Goal: Transaction & Acquisition: Book appointment/travel/reservation

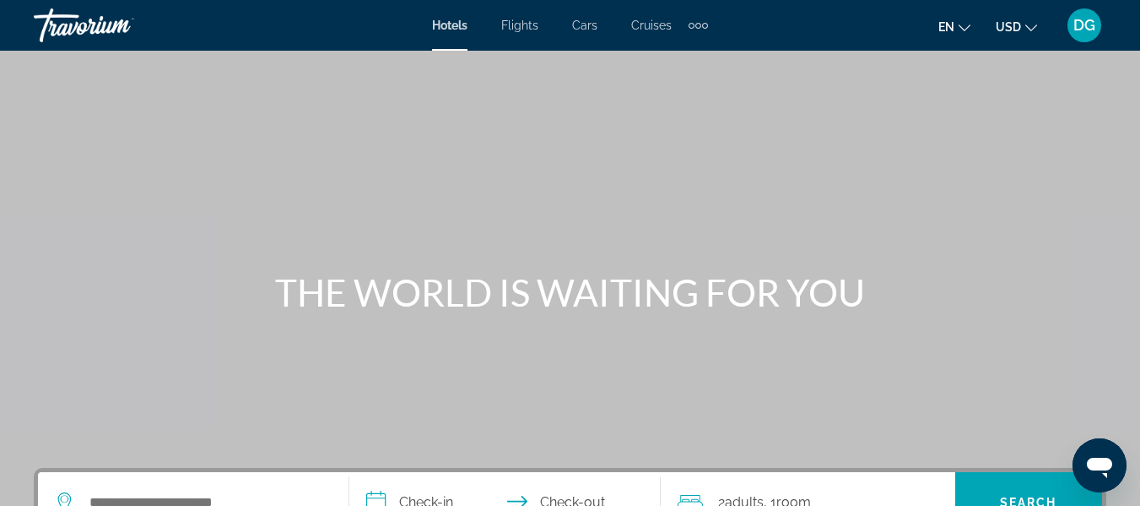
click at [458, 26] on span "Hotels" at bounding box center [449, 26] width 35 height 14
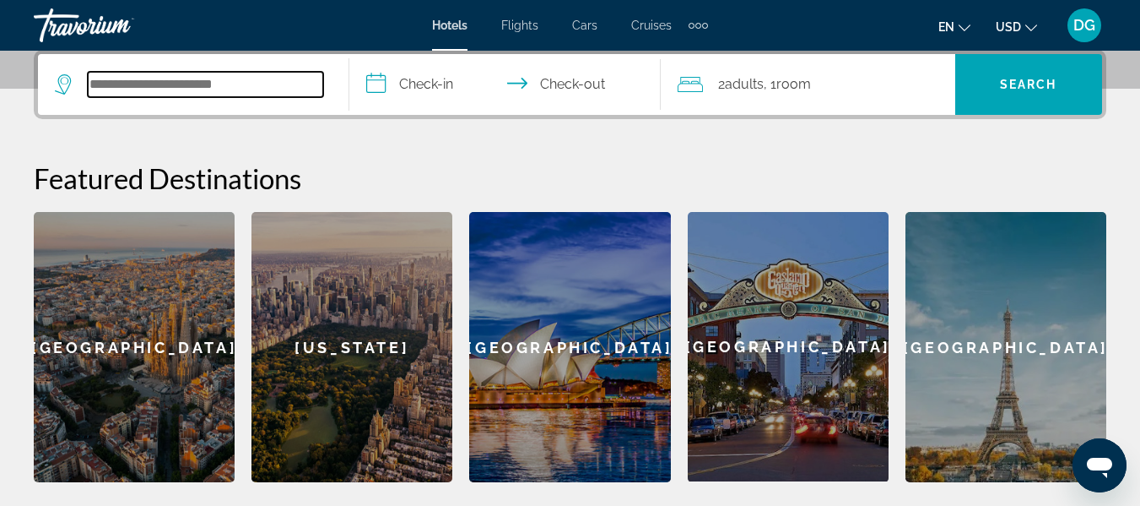
click at [96, 81] on input "Search widget" at bounding box center [205, 84] width 235 height 25
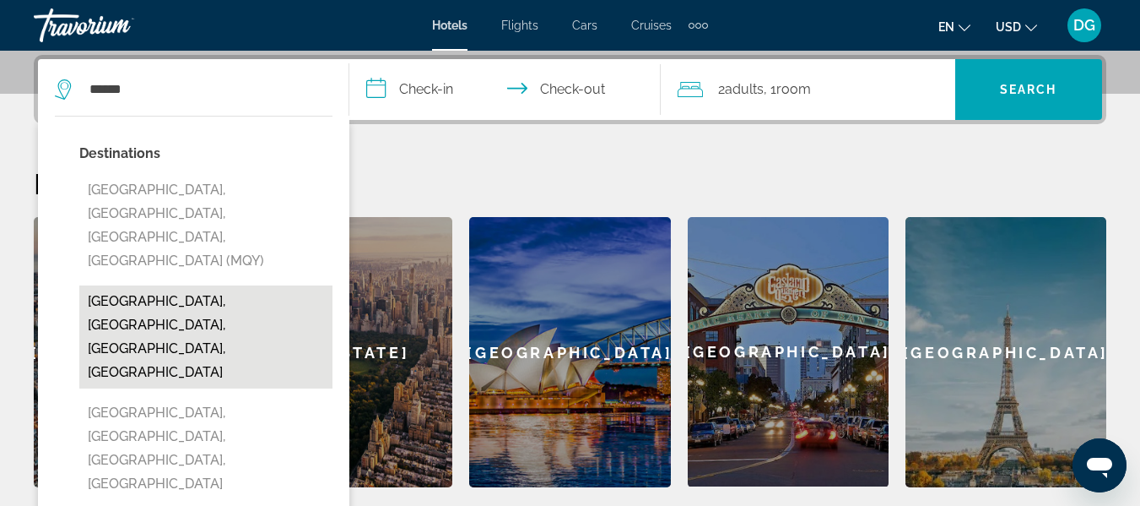
click at [199, 285] on button "[GEOGRAPHIC_DATA], [GEOGRAPHIC_DATA], [GEOGRAPHIC_DATA], [GEOGRAPHIC_DATA]" at bounding box center [205, 336] width 253 height 103
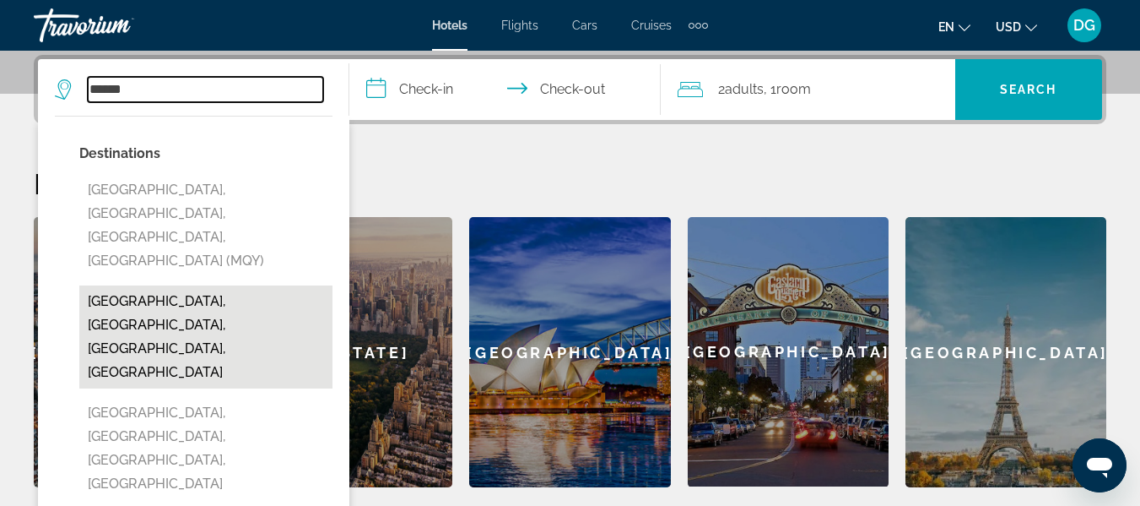
type input "**********"
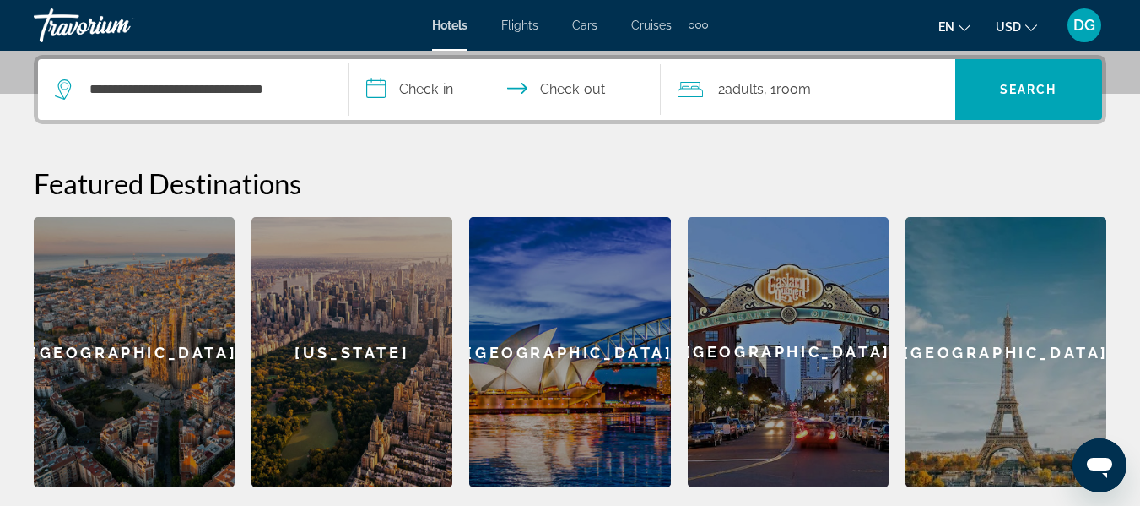
click at [425, 92] on input "**********" at bounding box center [508, 92] width 318 height 66
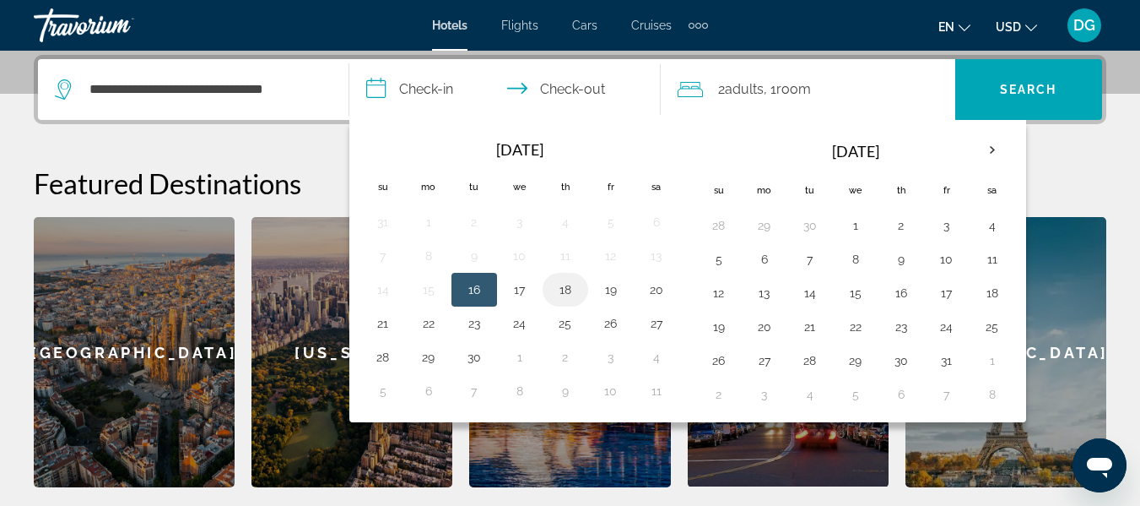
click at [576, 292] on button "18" at bounding box center [565, 290] width 27 height 24
click at [668, 291] on button "20" at bounding box center [656, 290] width 27 height 24
type input "**********"
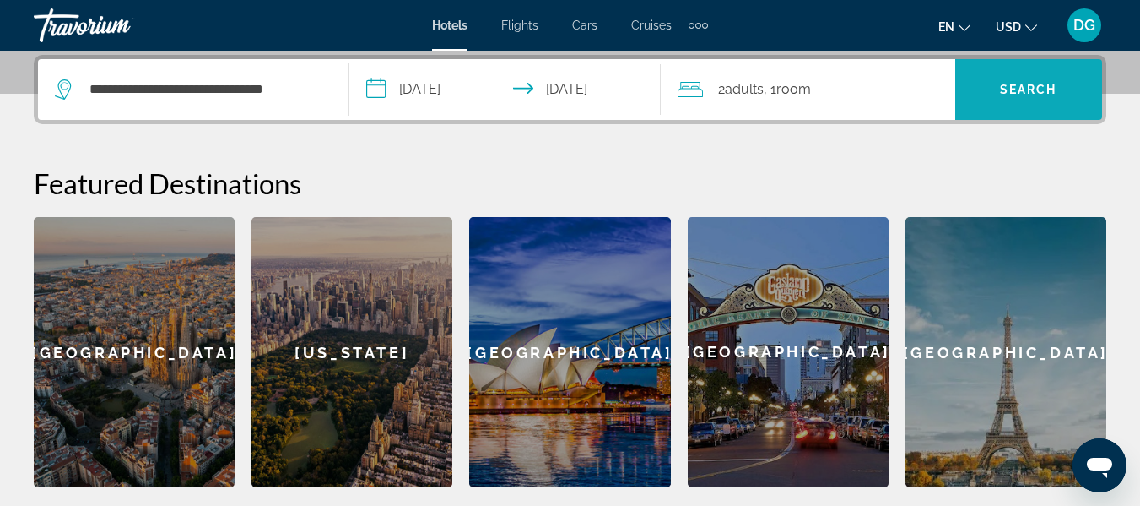
click at [1024, 91] on span "Search" at bounding box center [1028, 90] width 57 height 14
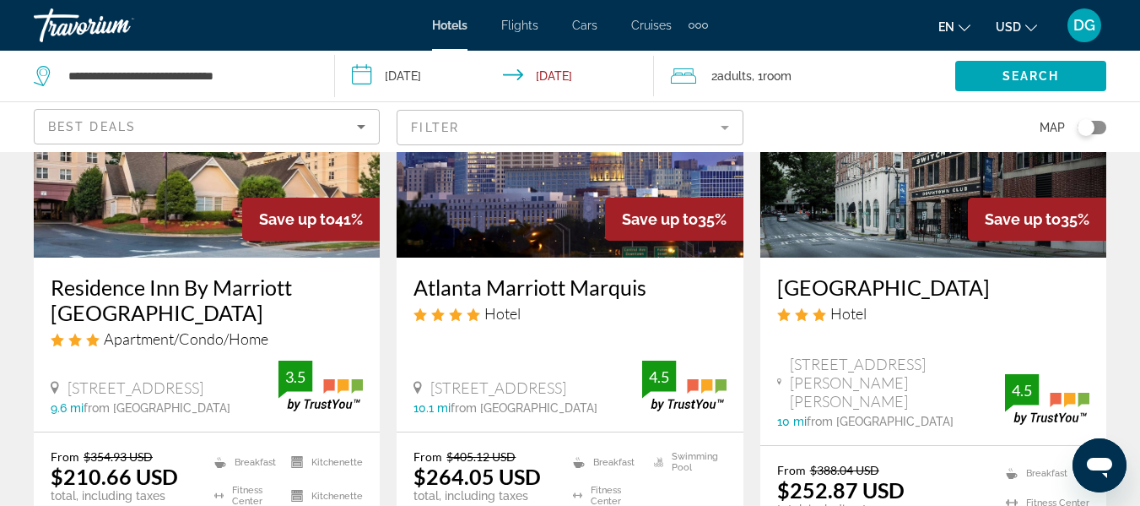
scroll to position [934, 0]
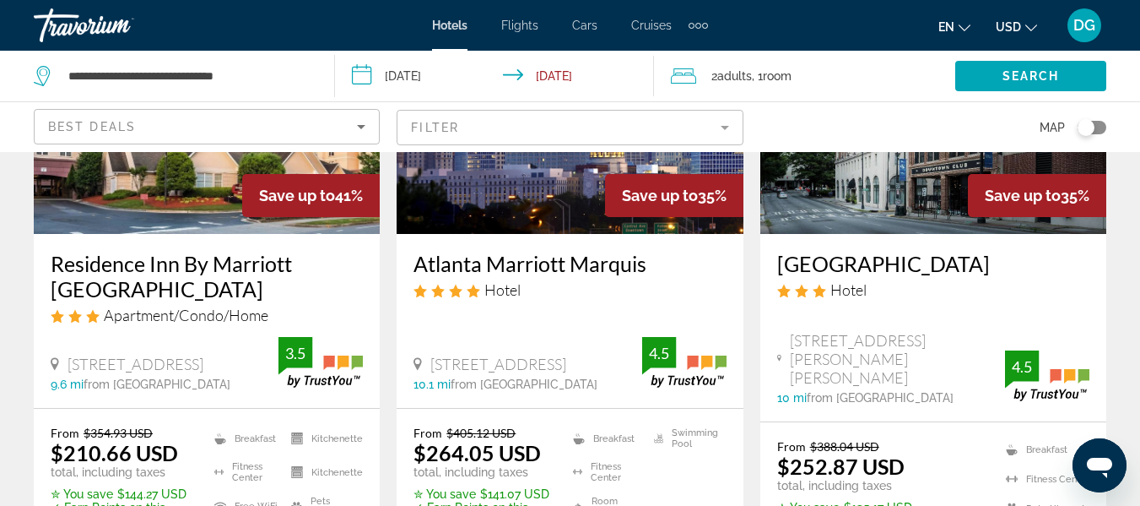
click at [716, 468] on ul "Breakfast [GEOGRAPHIC_DATA] Room Service Swimming Pool" at bounding box center [639, 476] width 175 height 102
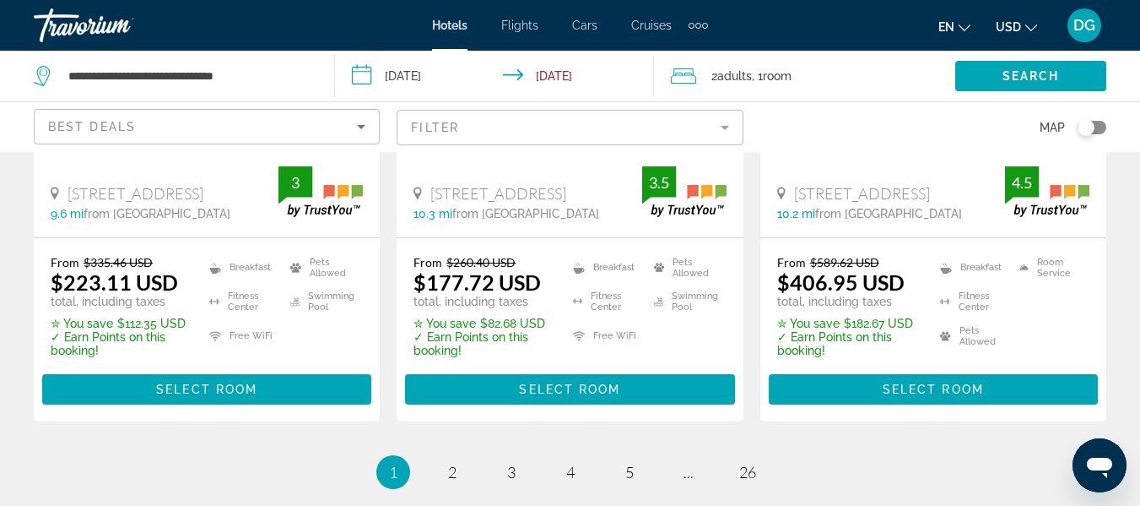
scroll to position [2478, 0]
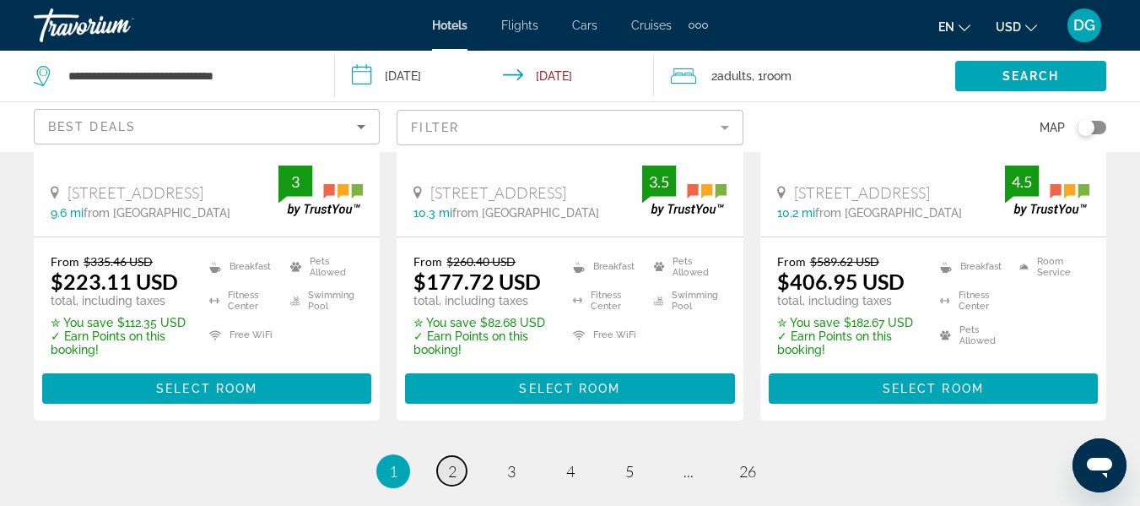
click at [455, 462] on span "2" at bounding box center [452, 471] width 8 height 19
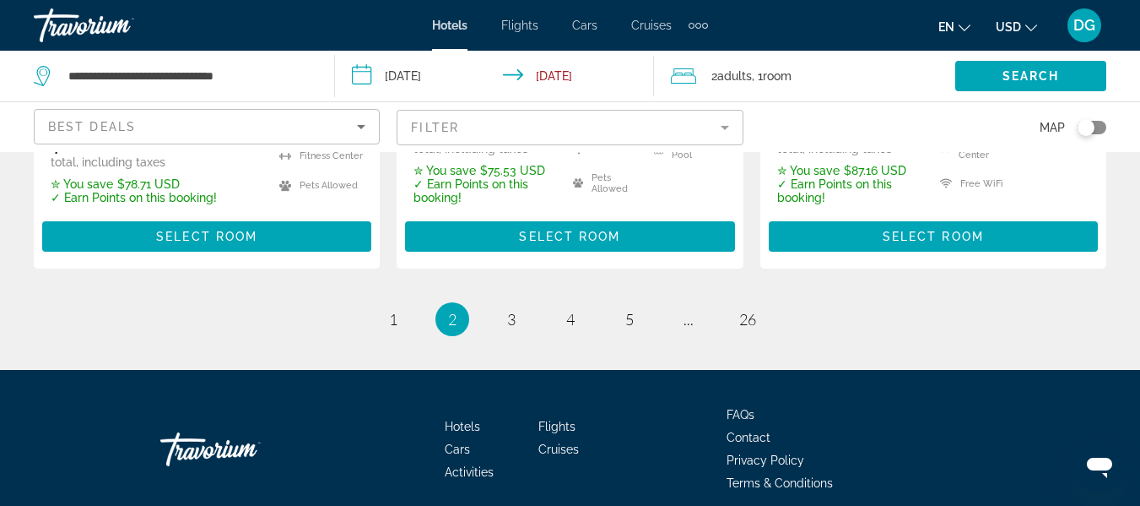
scroll to position [2606, 0]
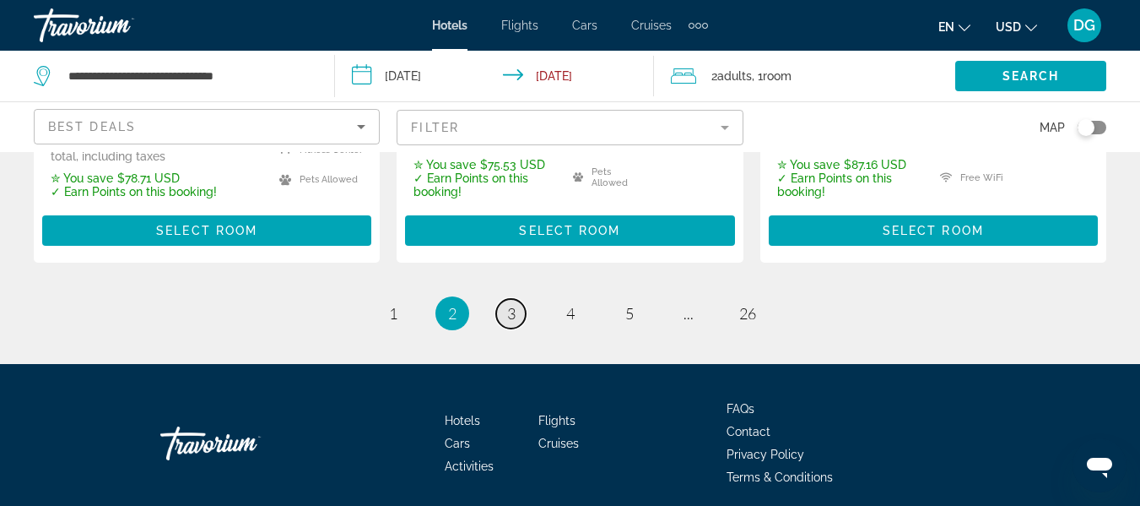
click at [507, 304] on span "3" at bounding box center [511, 313] width 8 height 19
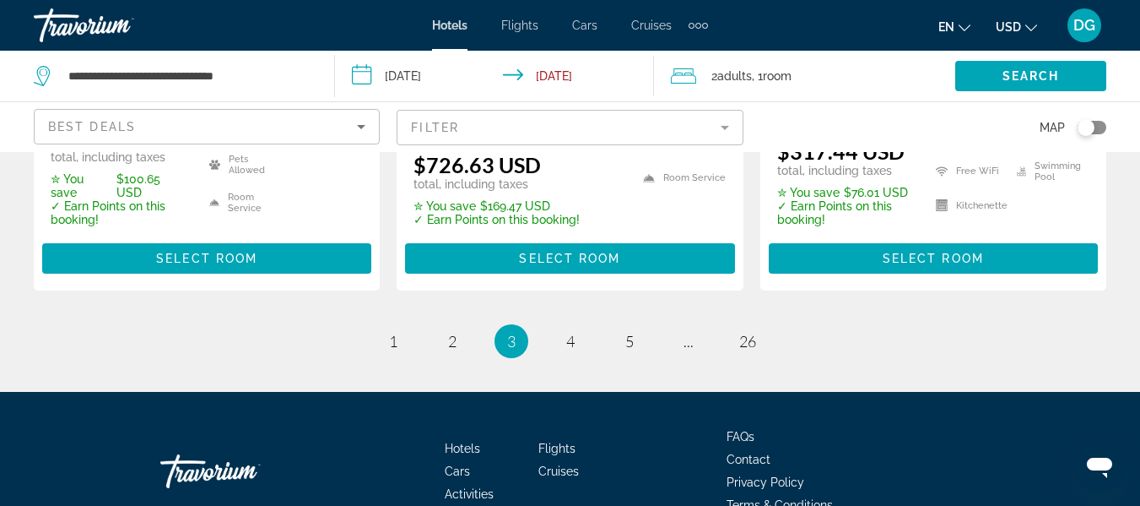
scroll to position [2585, 0]
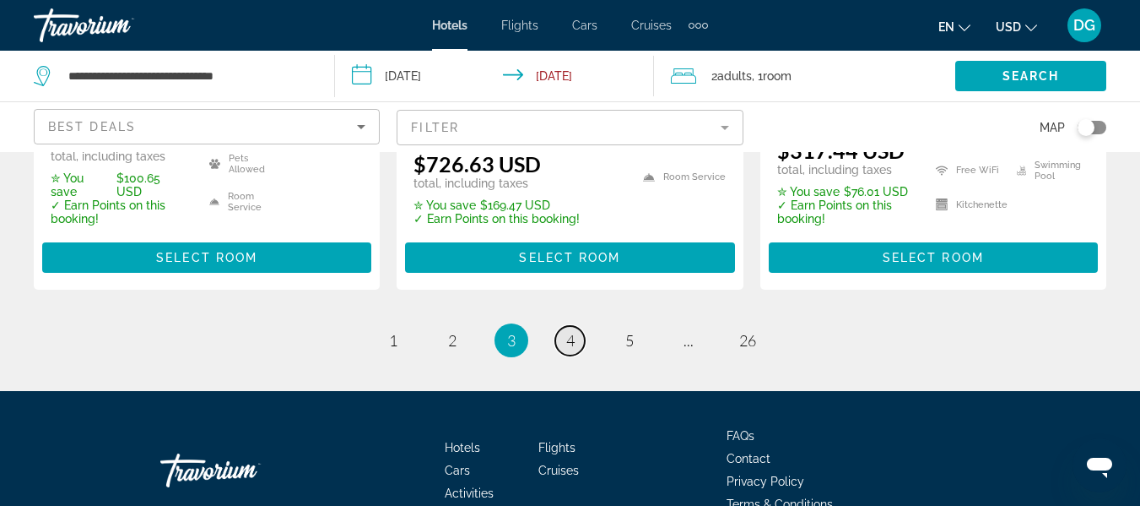
click at [570, 331] on span "4" at bounding box center [570, 340] width 8 height 19
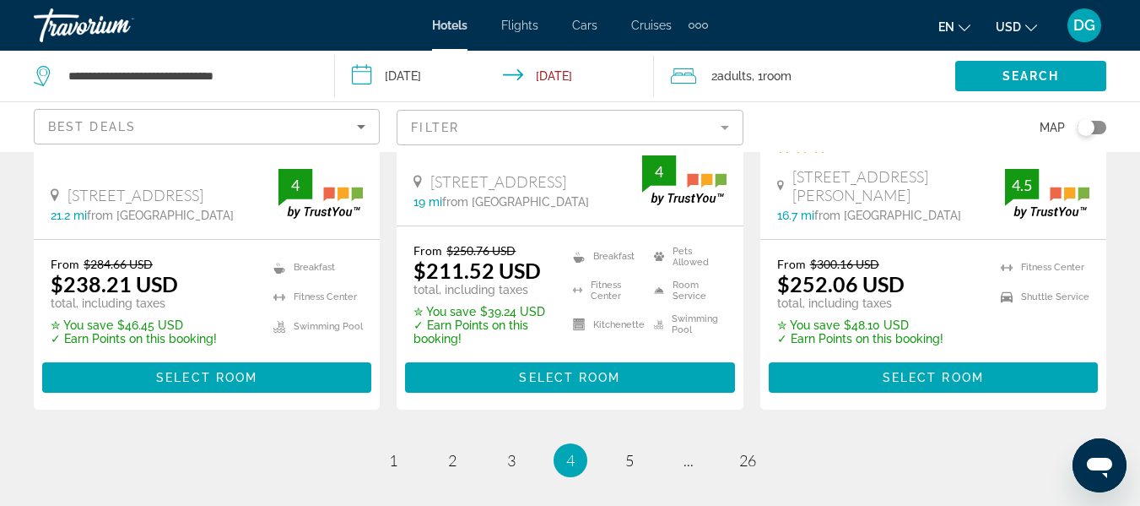
scroll to position [2553, 0]
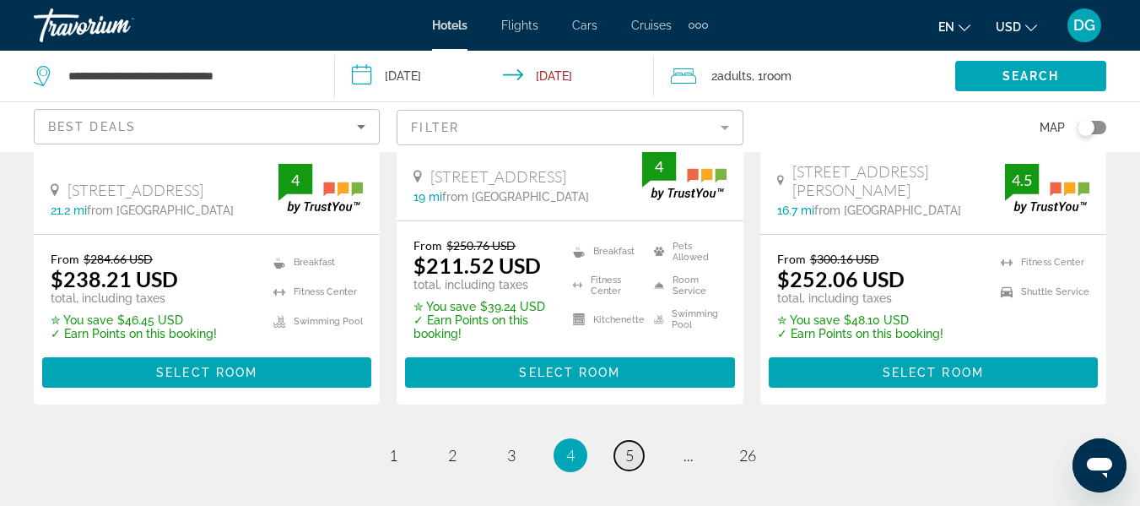
click at [629, 446] on span "5" at bounding box center [629, 455] width 8 height 19
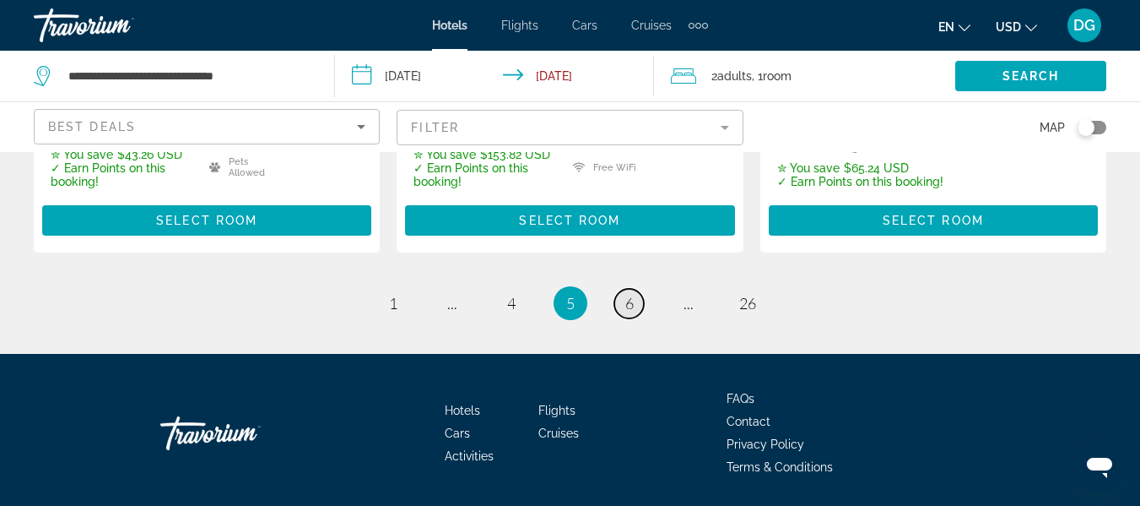
scroll to position [2628, 0]
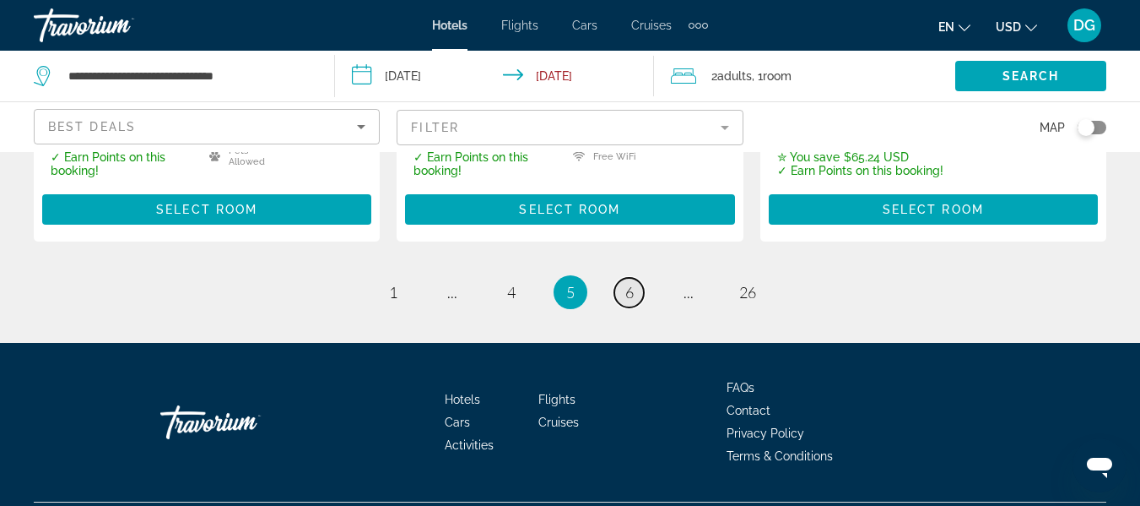
click at [627, 278] on link "page 6" at bounding box center [629, 293] width 30 height 30
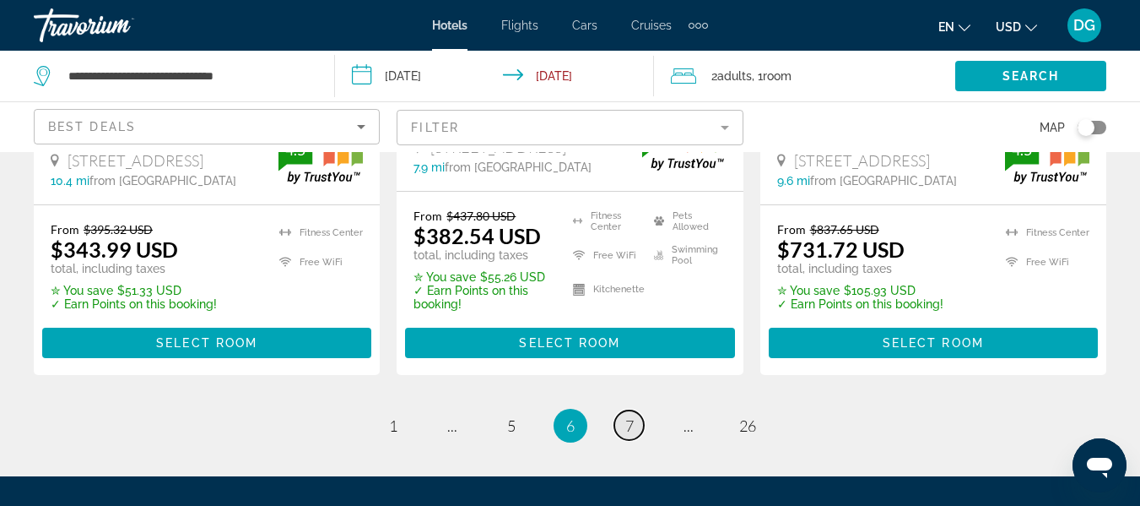
scroll to position [2627, 0]
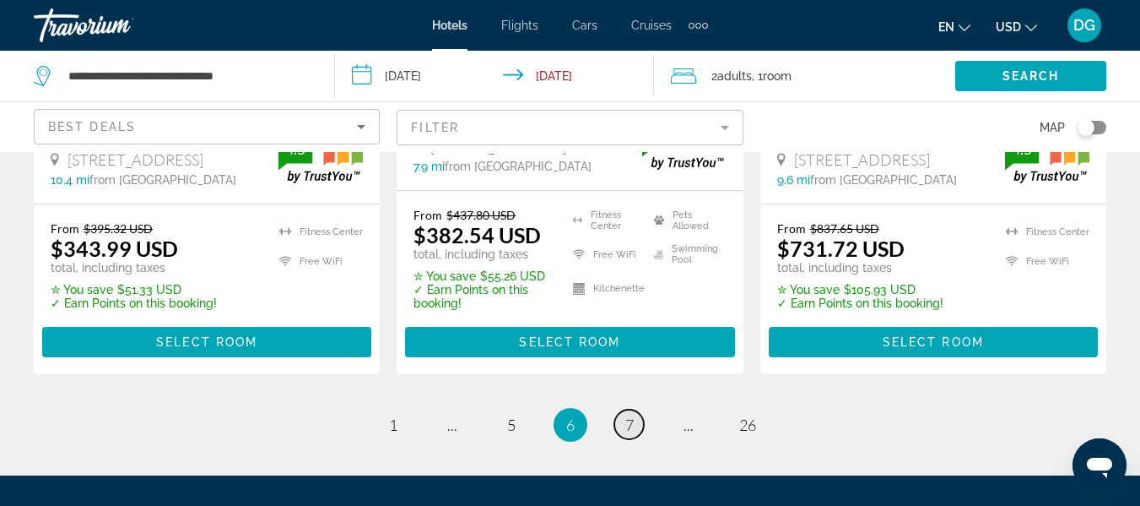
click at [629, 415] on span "7" at bounding box center [629, 424] width 8 height 19
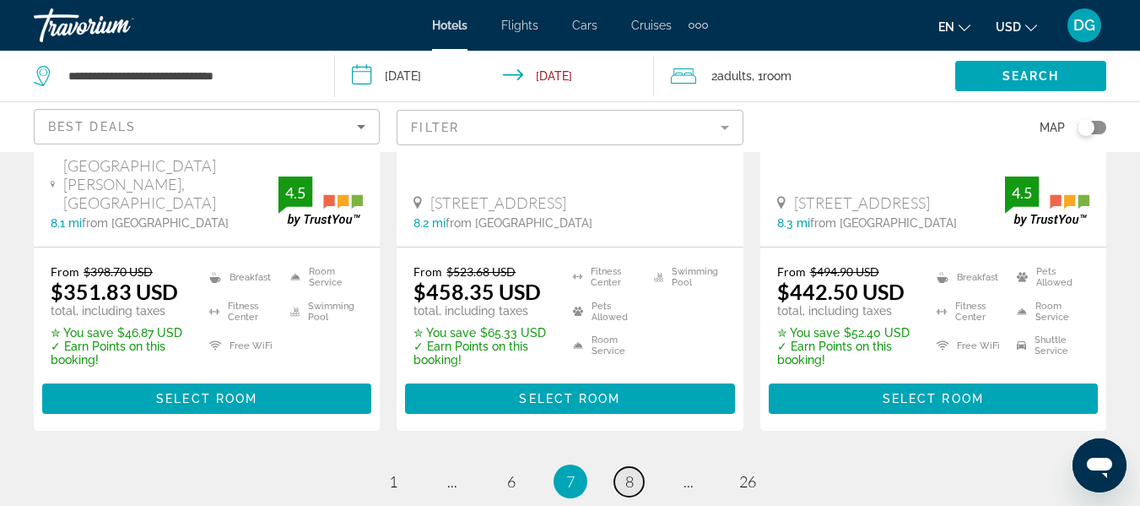
scroll to position [2488, 0]
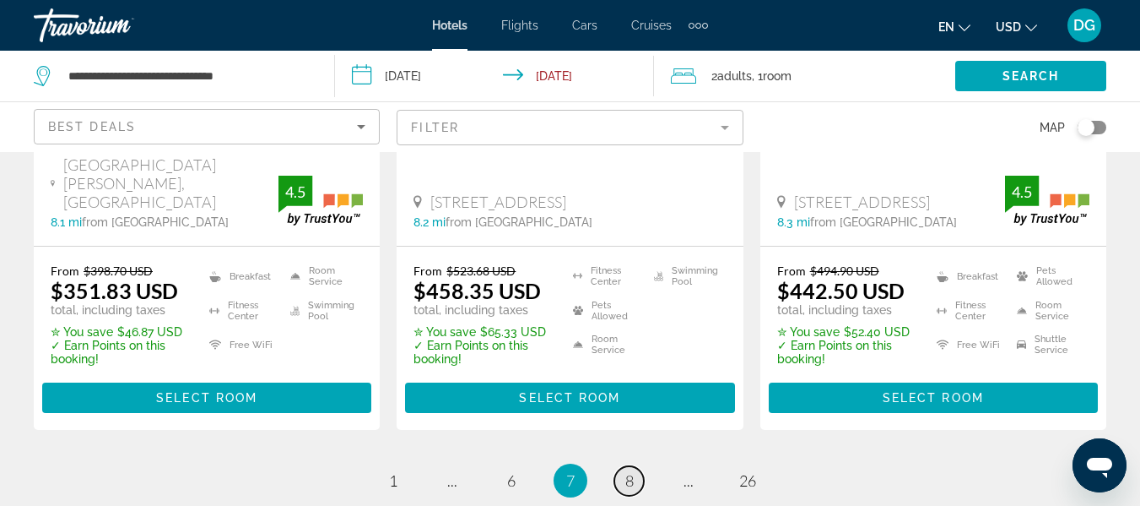
click at [629, 471] on span "8" at bounding box center [629, 480] width 8 height 19
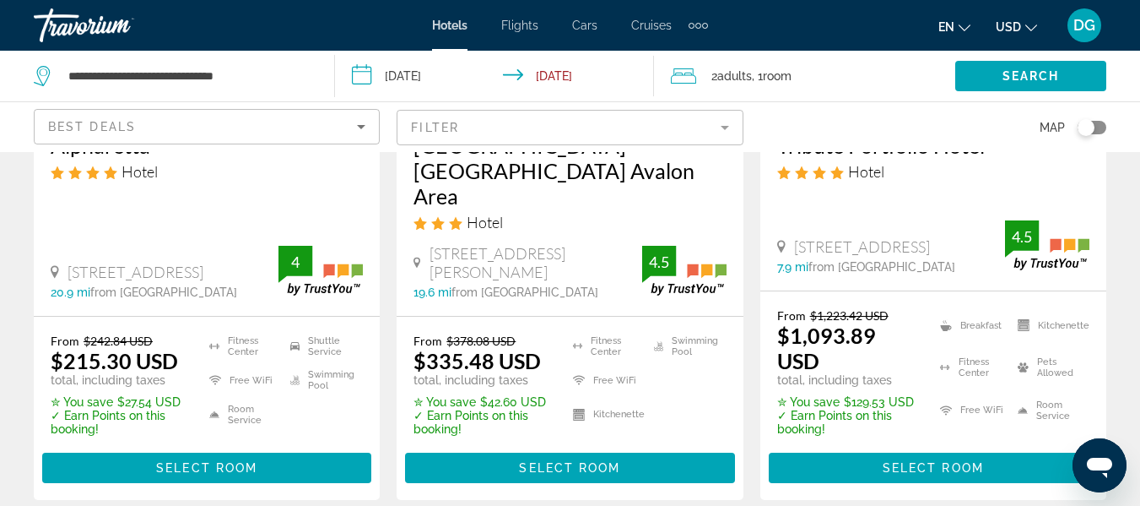
scroll to position [1063, 0]
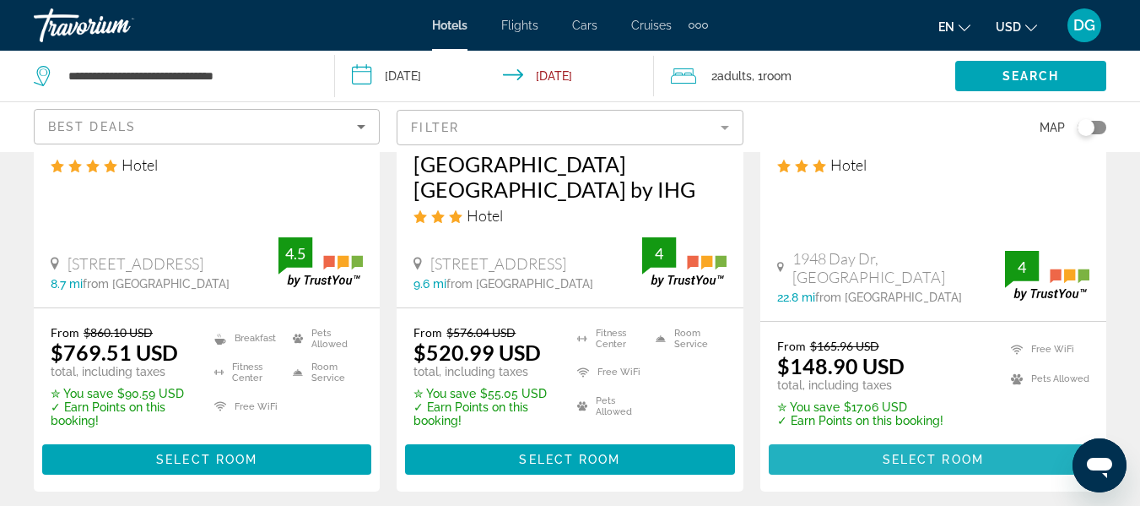
click at [913, 439] on span "Main content" at bounding box center [933, 459] width 329 height 41
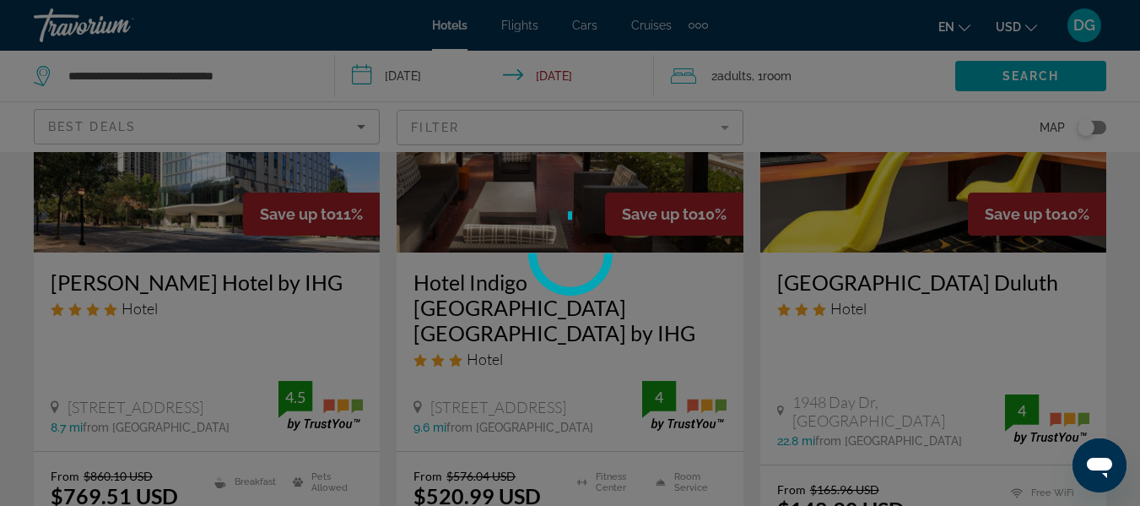
scroll to position [1591, 0]
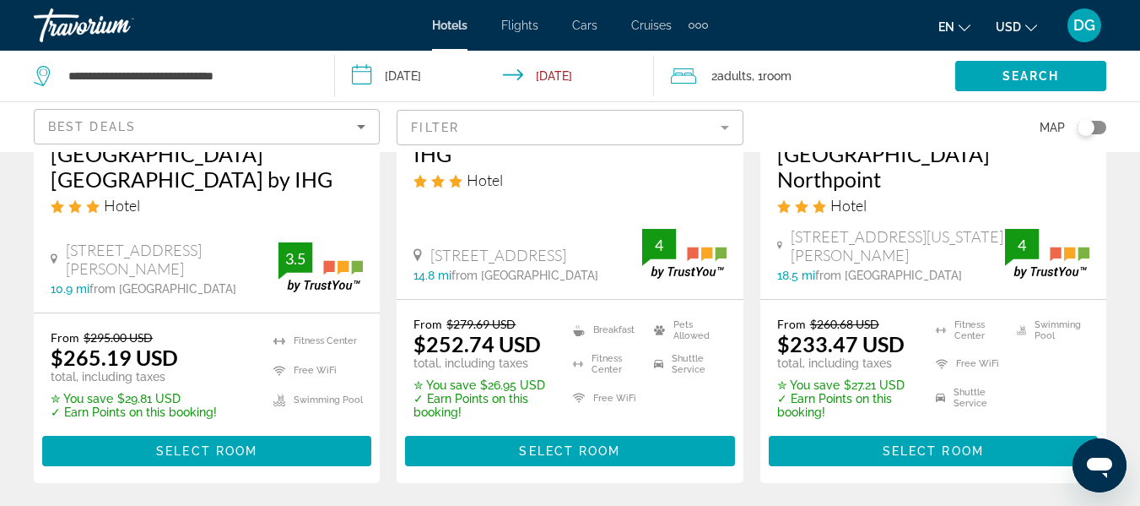
scroll to position [2449, 0]
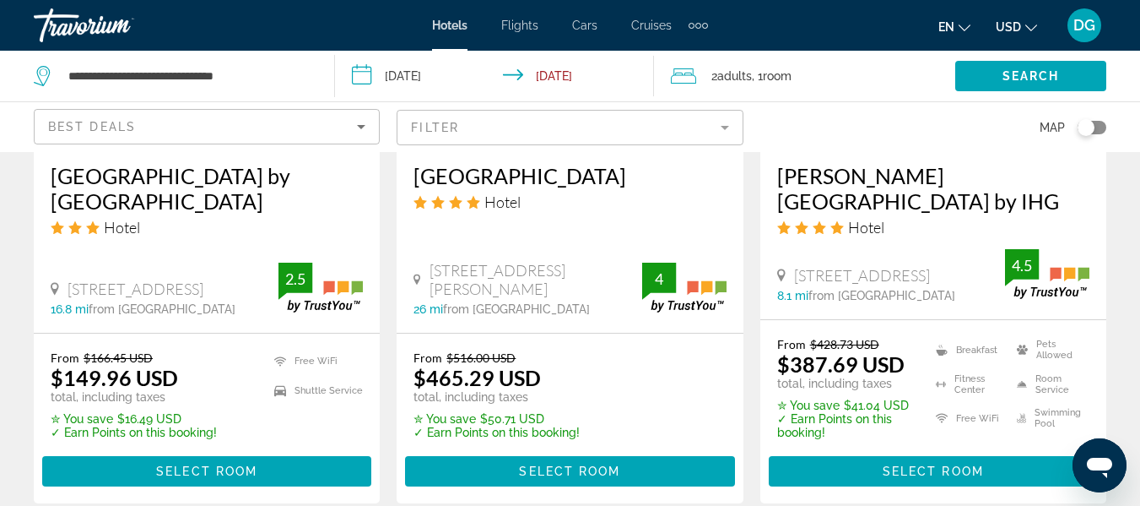
scroll to position [1717, 0]
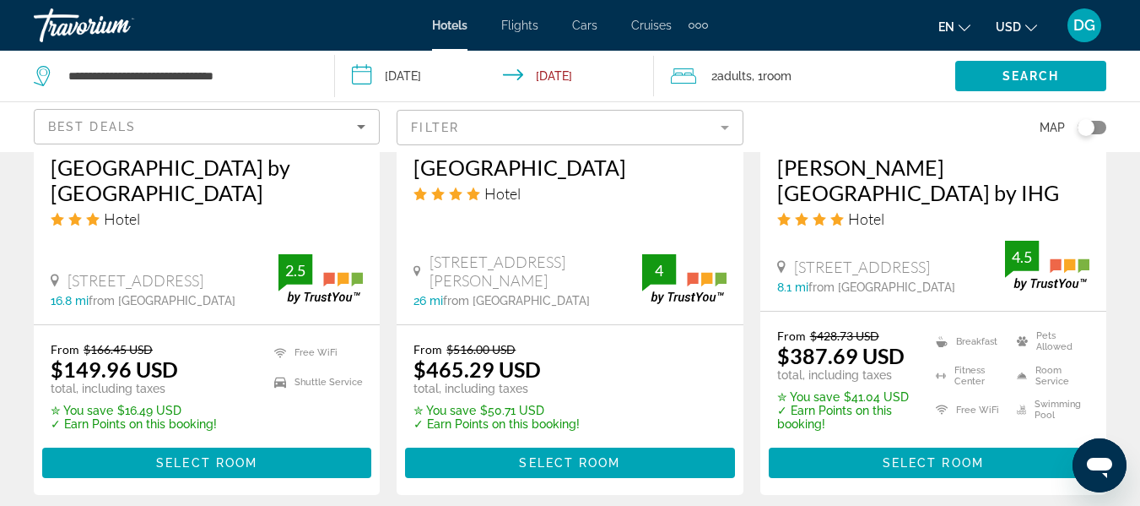
click at [930, 280] on span "from [GEOGRAPHIC_DATA]" at bounding box center [882, 287] width 147 height 14
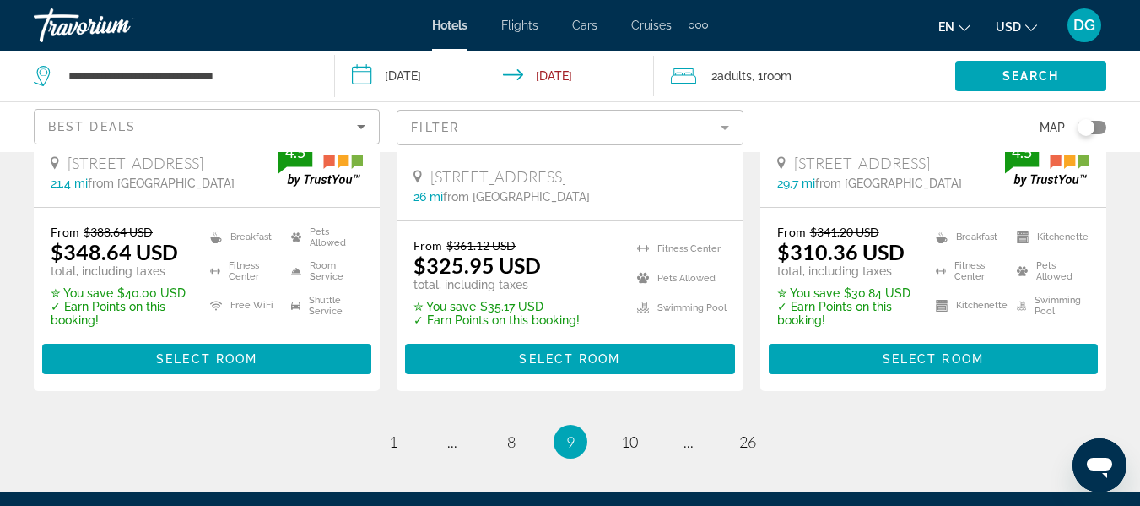
scroll to position [2487, 0]
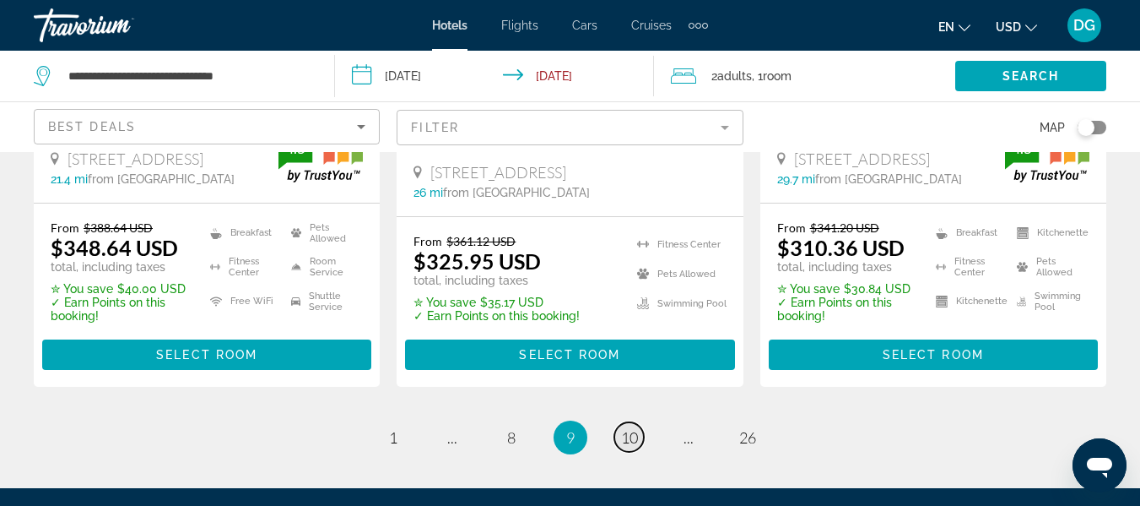
click at [629, 428] on span "10" at bounding box center [629, 437] width 17 height 19
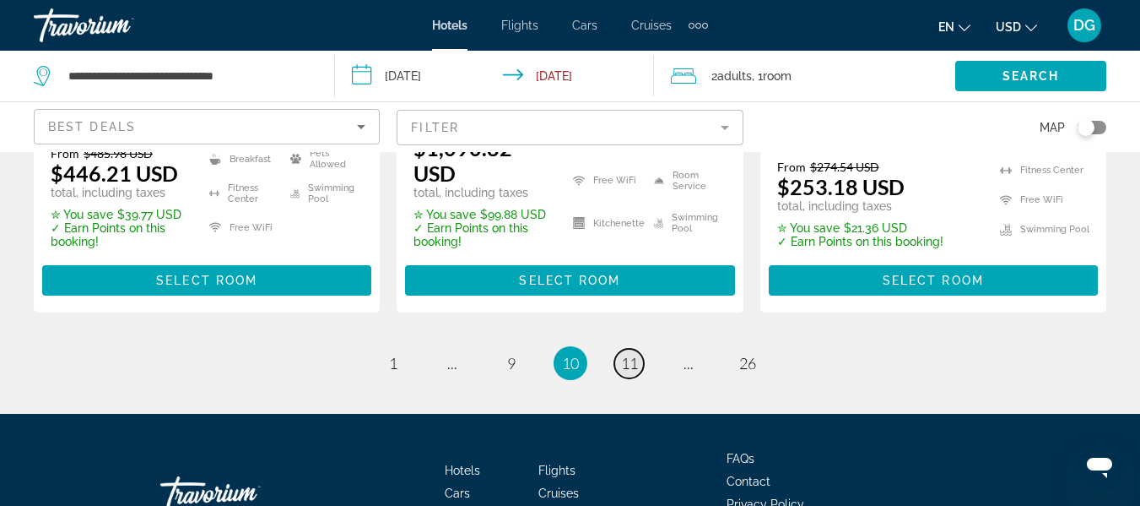
scroll to position [2575, 0]
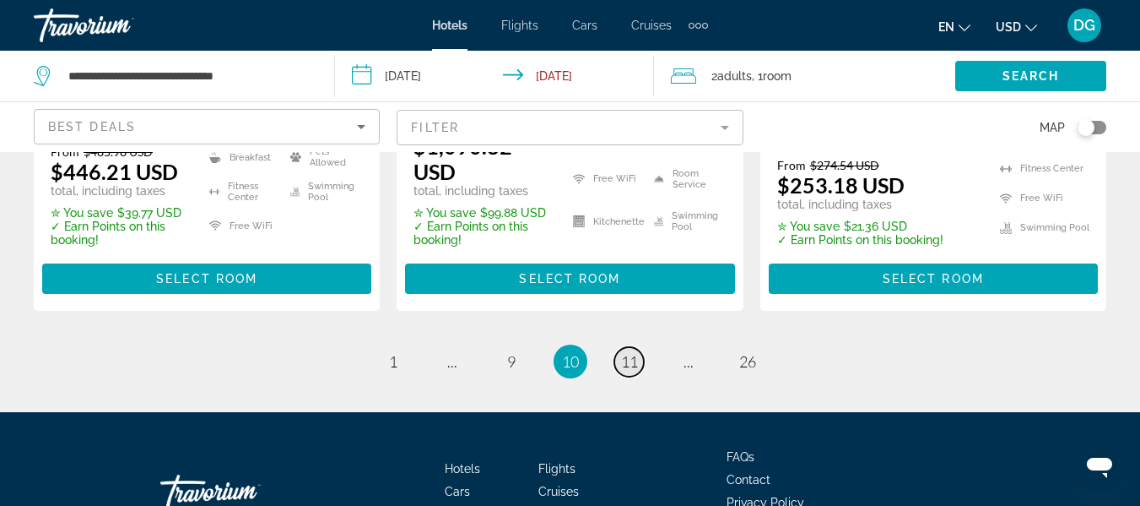
click at [625, 352] on span "11" at bounding box center [629, 361] width 17 height 19
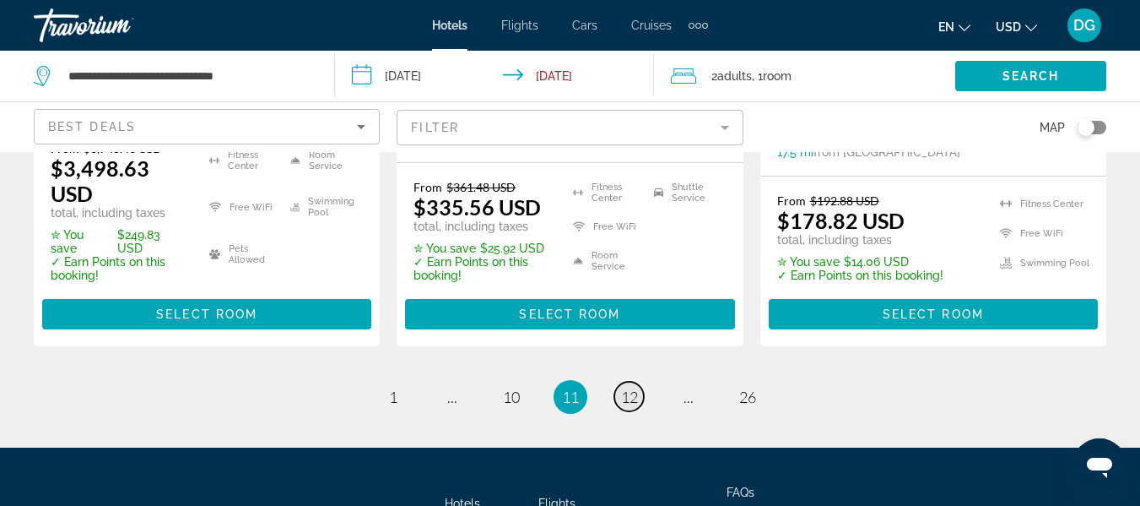
scroll to position [2585, 0]
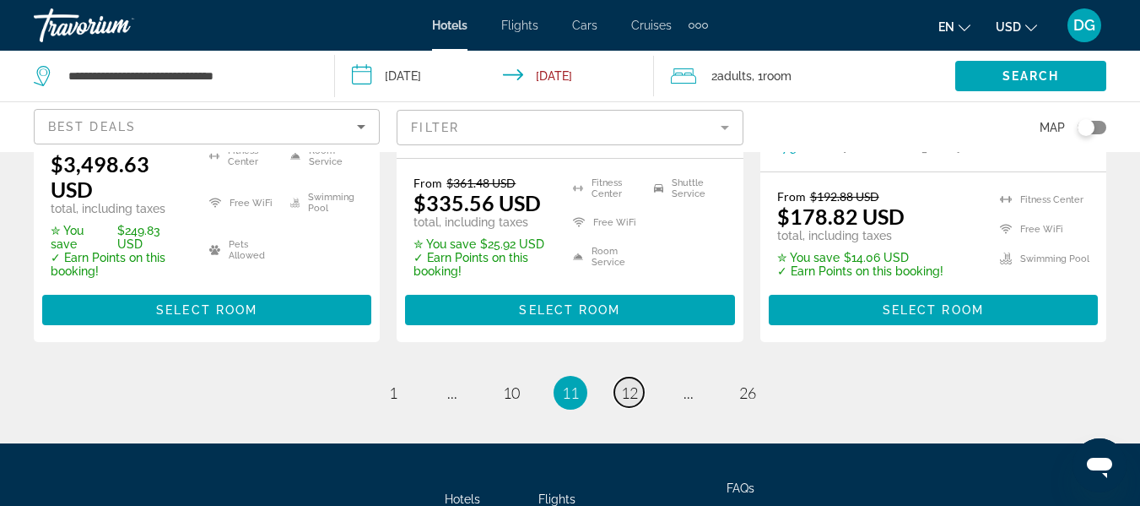
click at [625, 383] on span "12" at bounding box center [629, 392] width 17 height 19
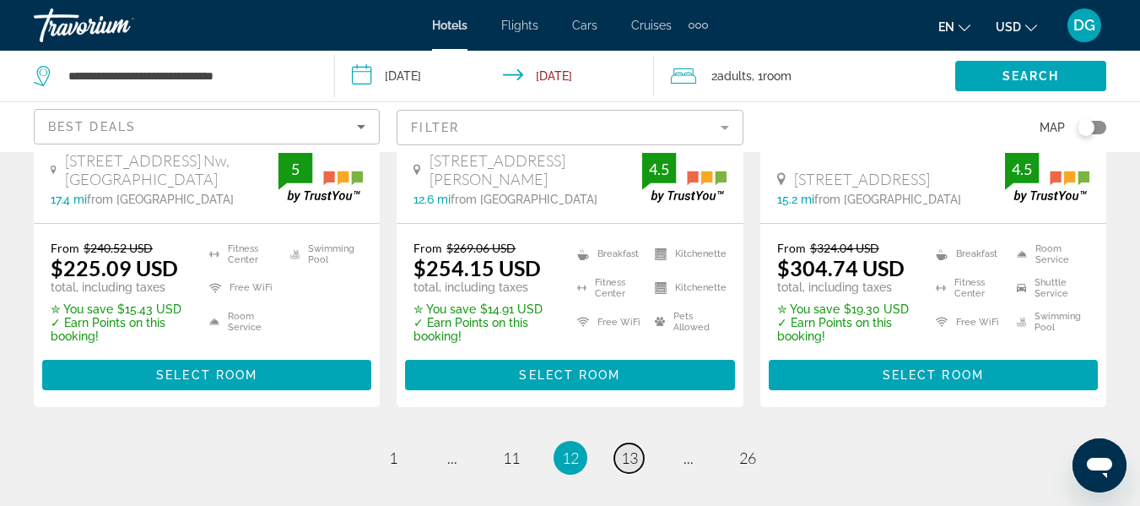
scroll to position [2499, 0]
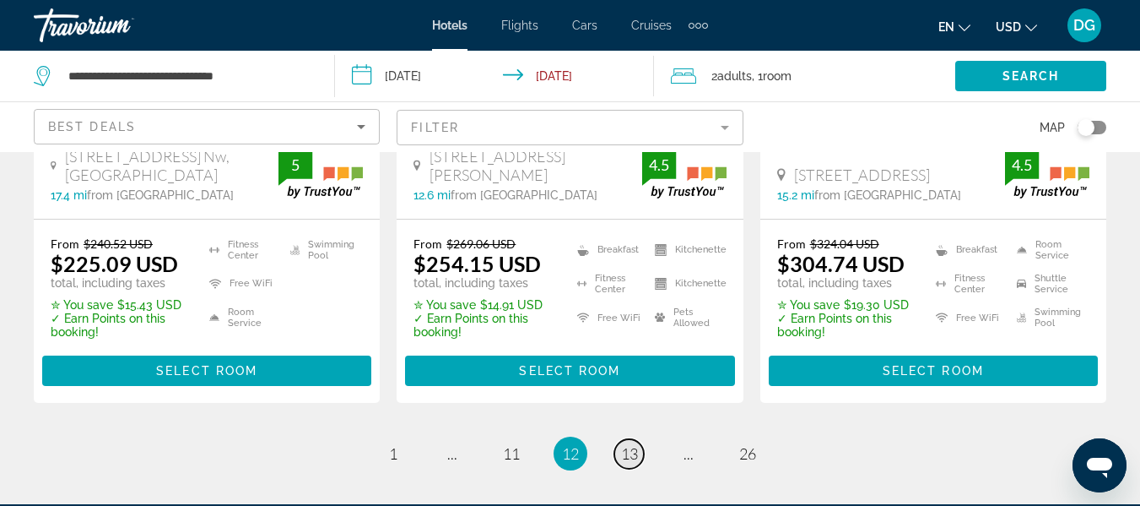
click at [622, 444] on span "13" at bounding box center [629, 453] width 17 height 19
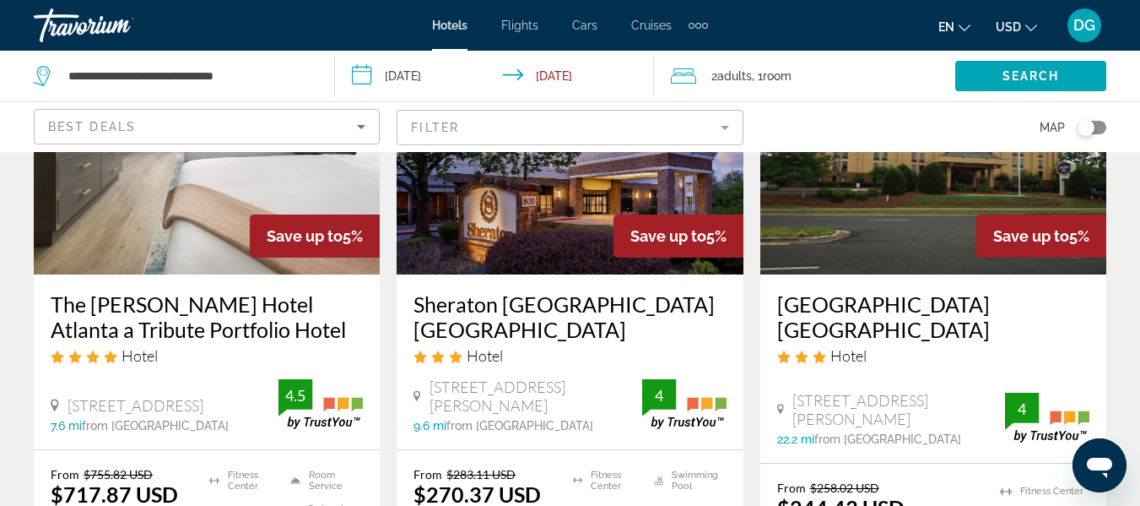
scroll to position [2228, 0]
